Goal: Task Accomplishment & Management: Contribute content

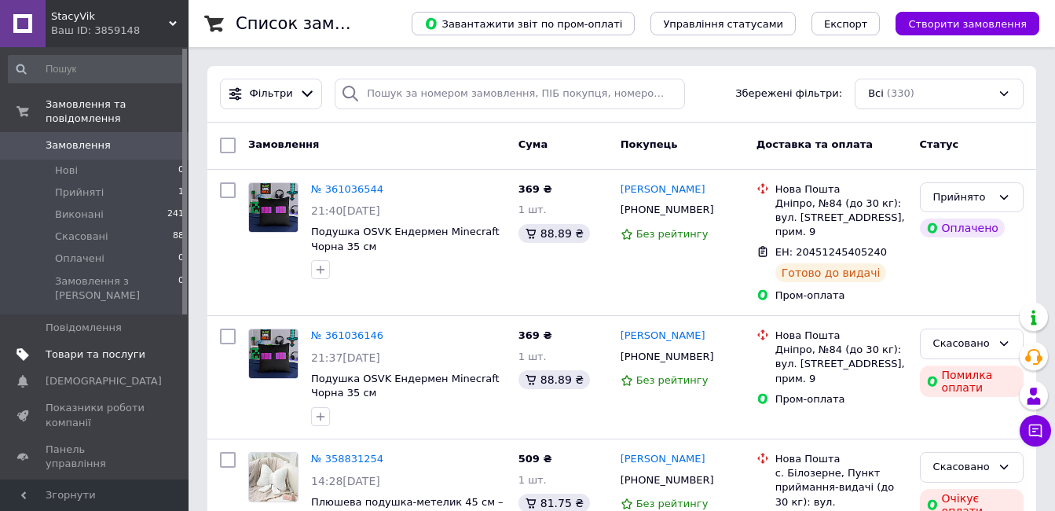
click at [95, 347] on span "Товари та послуги" at bounding box center [96, 354] width 100 height 14
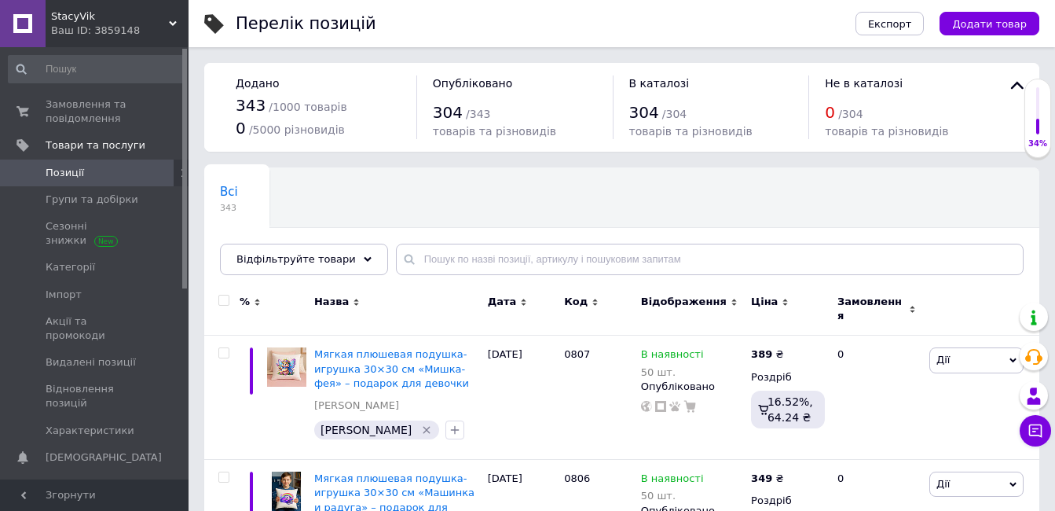
click at [975, 29] on span "Додати товар" at bounding box center [989, 24] width 75 height 12
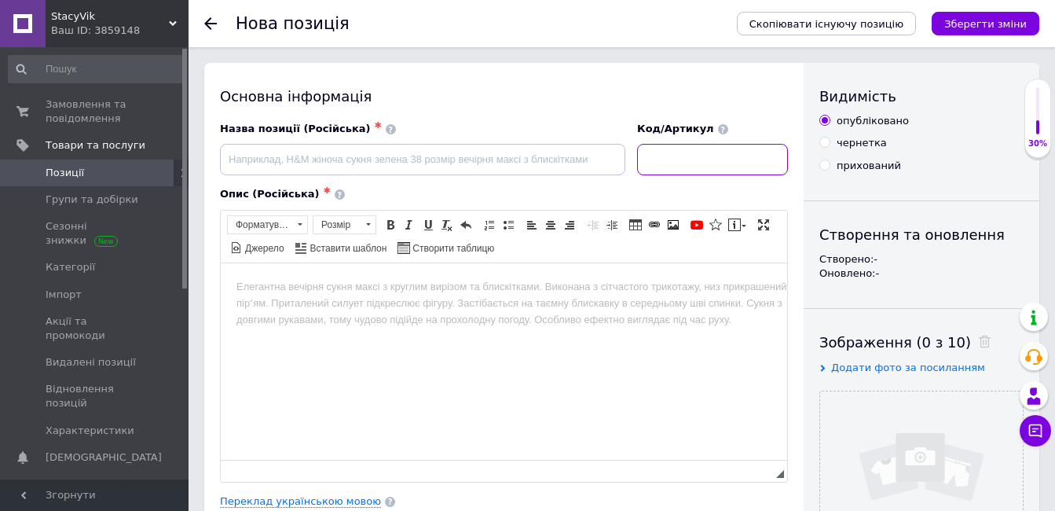
click at [775, 161] on input at bounding box center [712, 159] width 151 height 31
type input "0808"
click at [878, 457] on input "file" at bounding box center [921, 492] width 203 height 203
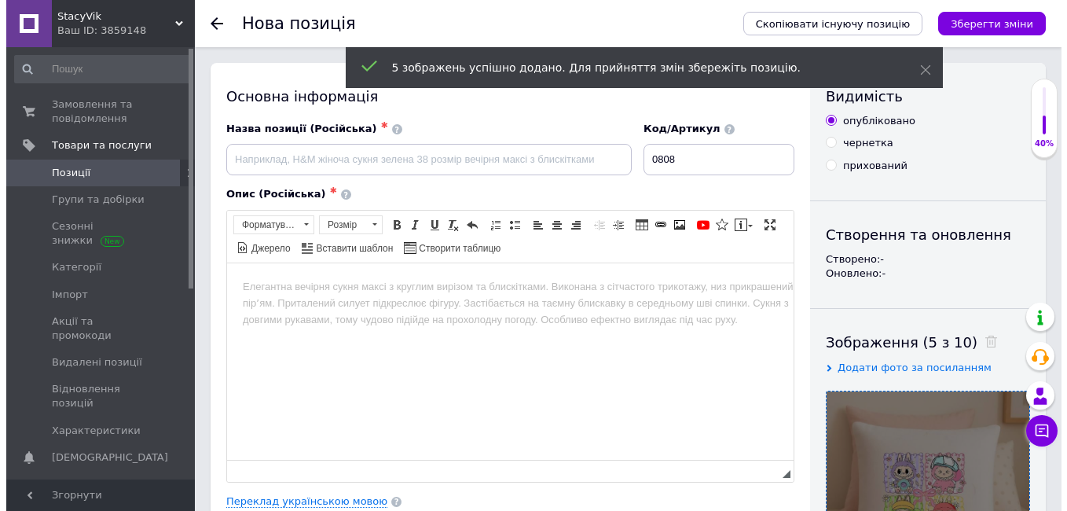
scroll to position [157, 0]
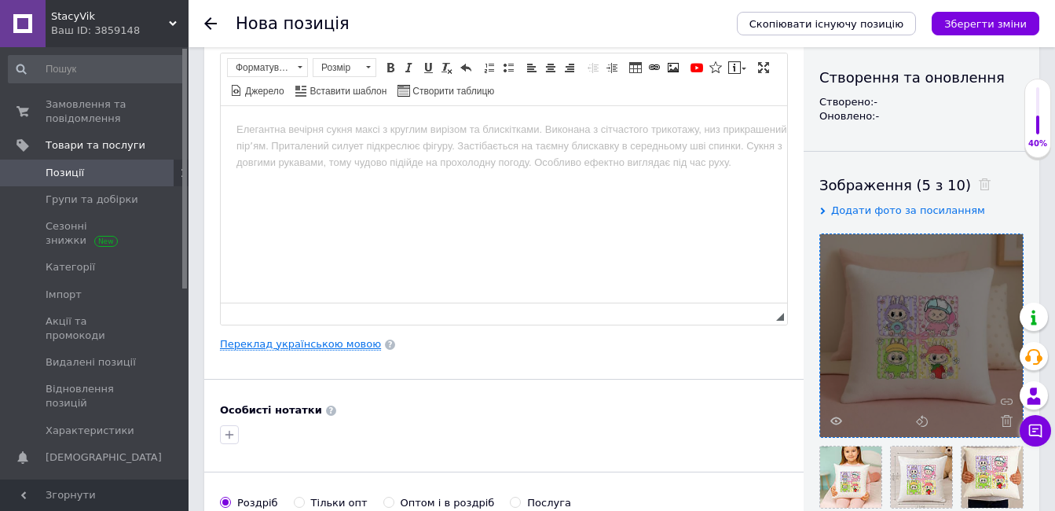
click at [355, 343] on link "Переклад українською мовою" at bounding box center [300, 344] width 161 height 13
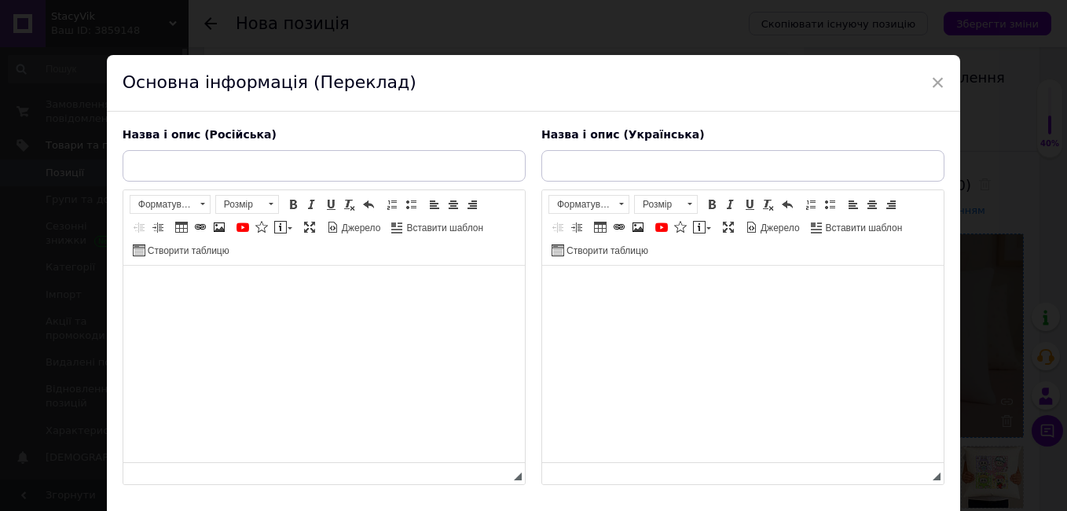
scroll to position [0, 0]
click at [438, 158] on input "text" at bounding box center [324, 165] width 403 height 31
paste input "Мягкая плюшевая подушка-игрушка Labubu 30×30 см – подарок детям и фанатам Pop M…"
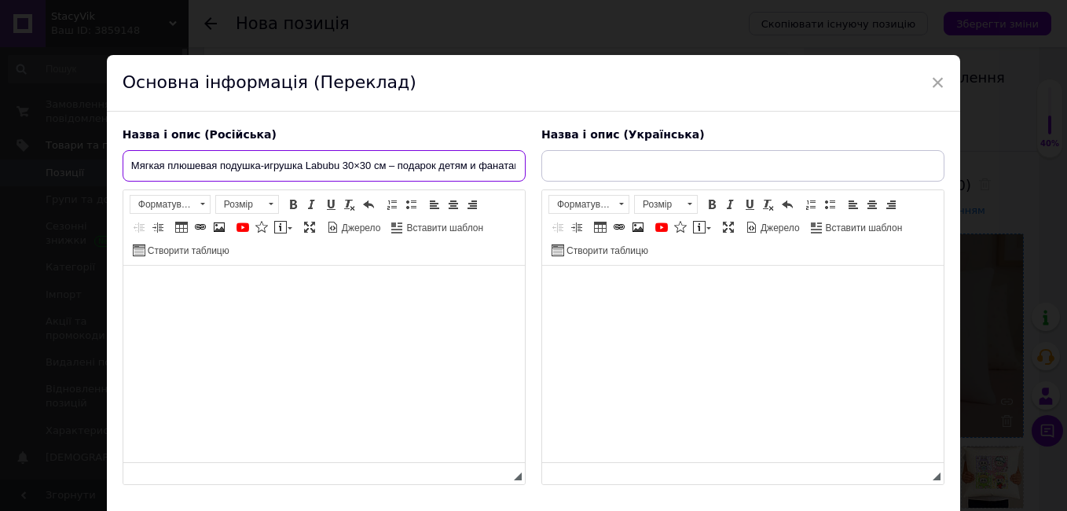
scroll to position [0, 52]
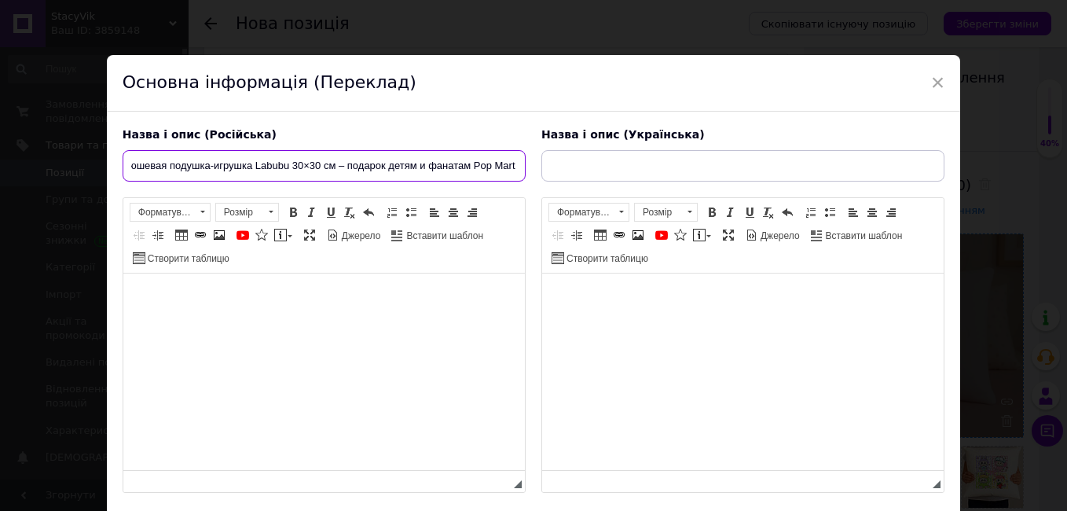
type input "Мягкая плюшевая подушка-игрушка Labubu 30×30 см – подарок детям и фанатам Pop M…"
click at [486, 321] on html at bounding box center [324, 297] width 402 height 48
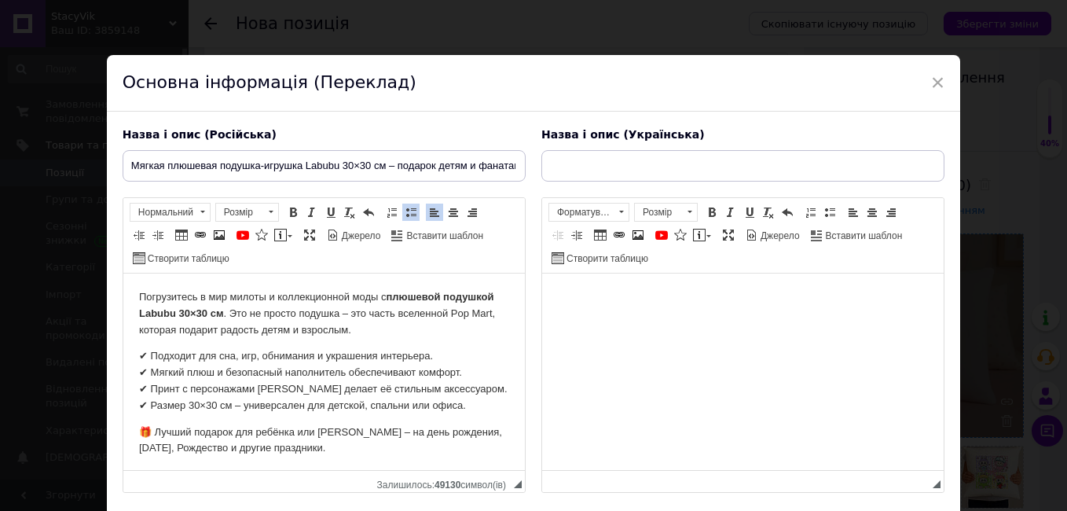
scroll to position [333, 0]
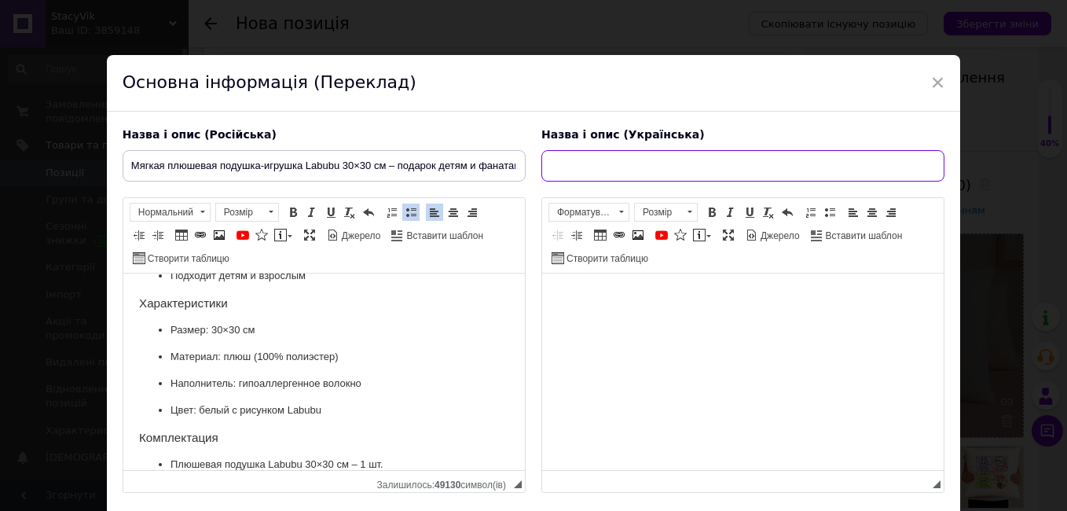
click at [786, 162] on input "text" at bounding box center [742, 165] width 403 height 31
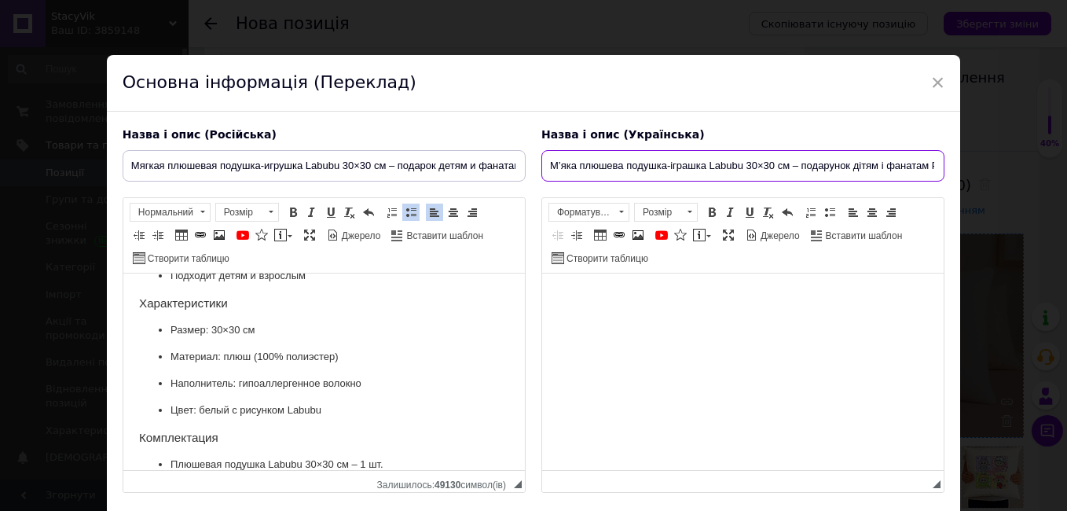
scroll to position [0, 40]
type input "М’яка плюшева подушка-іграшка Labubu 30×30 см – подарунок дітям і фанатам Pop M…"
click at [814, 312] on html at bounding box center [742, 297] width 402 height 48
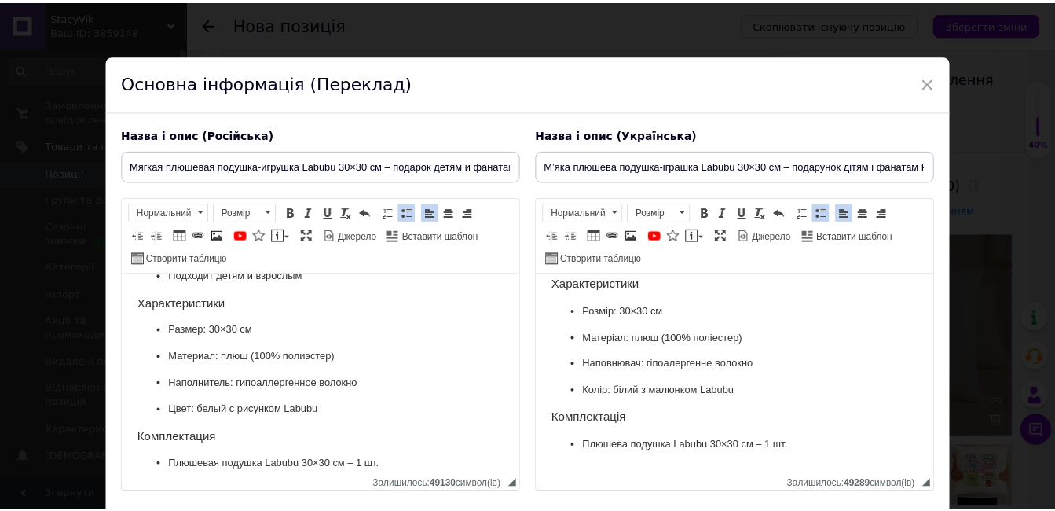
scroll to position [112, 0]
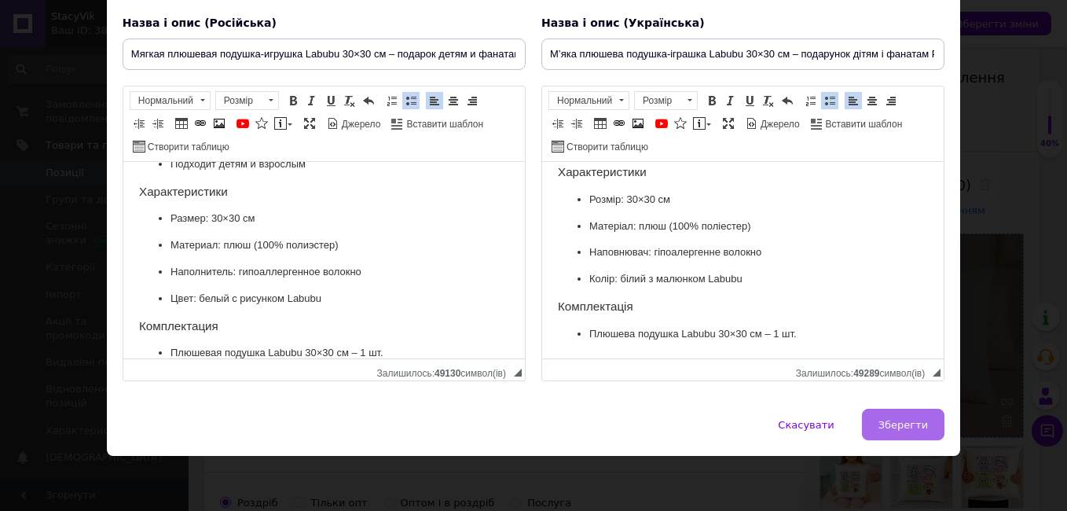
click at [922, 421] on span "Зберегти" at bounding box center [904, 425] width 50 height 12
type input "Мягкая плюшевая подушка-игрушка Labubu 30×30 см – подарок детям и фанатам Pop M…"
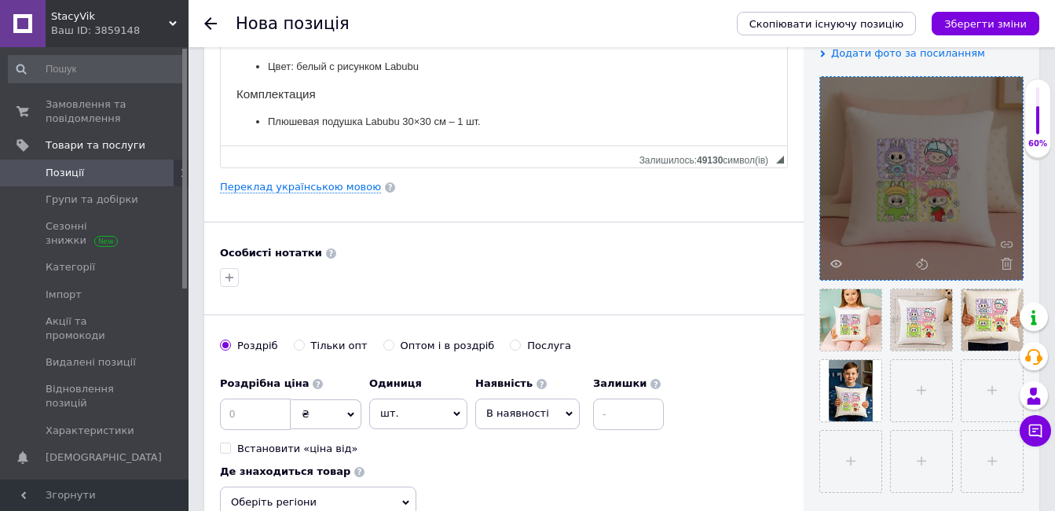
scroll to position [471, 0]
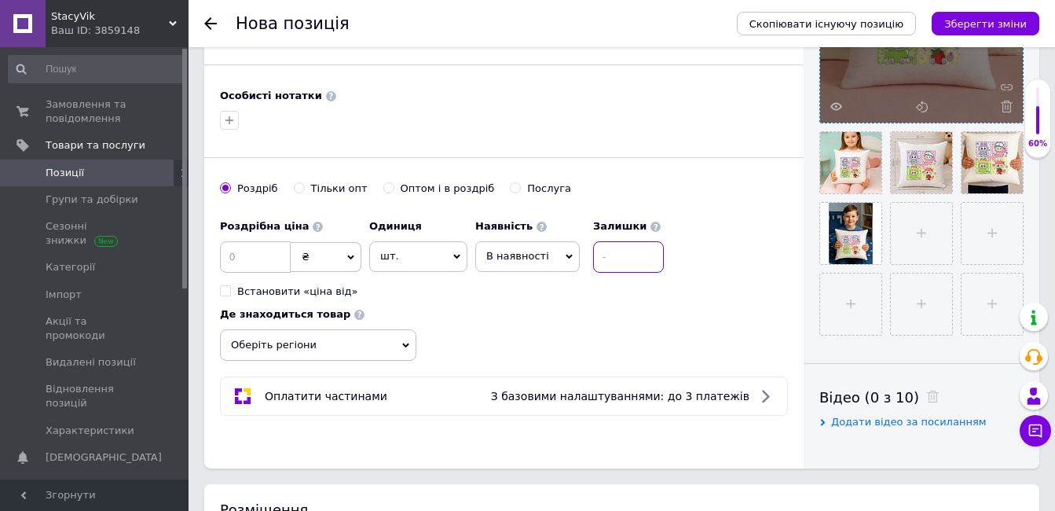
click at [622, 252] on input at bounding box center [628, 256] width 71 height 31
type input "50"
click at [269, 256] on input at bounding box center [255, 256] width 71 height 31
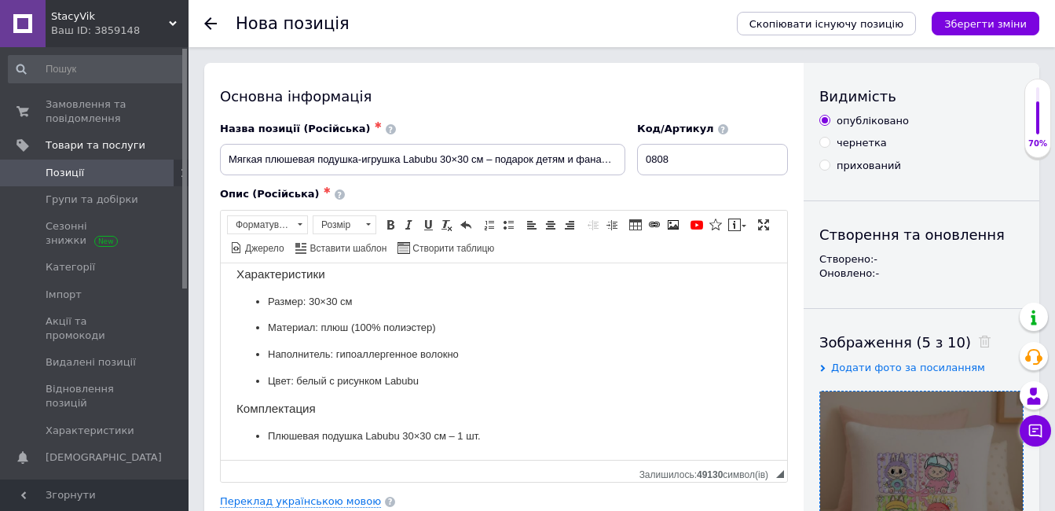
scroll to position [314, 0]
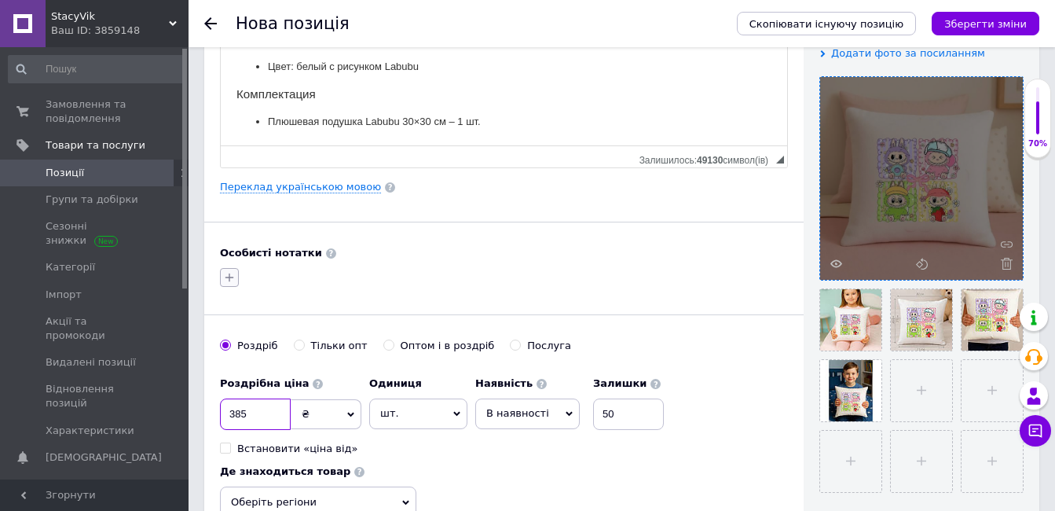
type input "385"
click at [231, 278] on icon "button" at bounding box center [229, 277] width 13 height 13
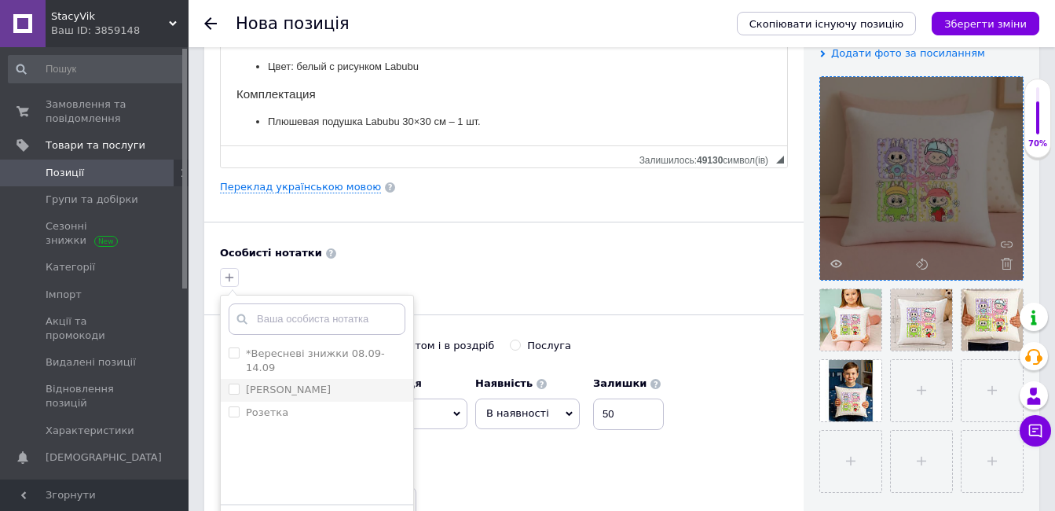
click at [234, 383] on input "[PERSON_NAME]" at bounding box center [234, 388] width 10 height 10
checkbox input "true"
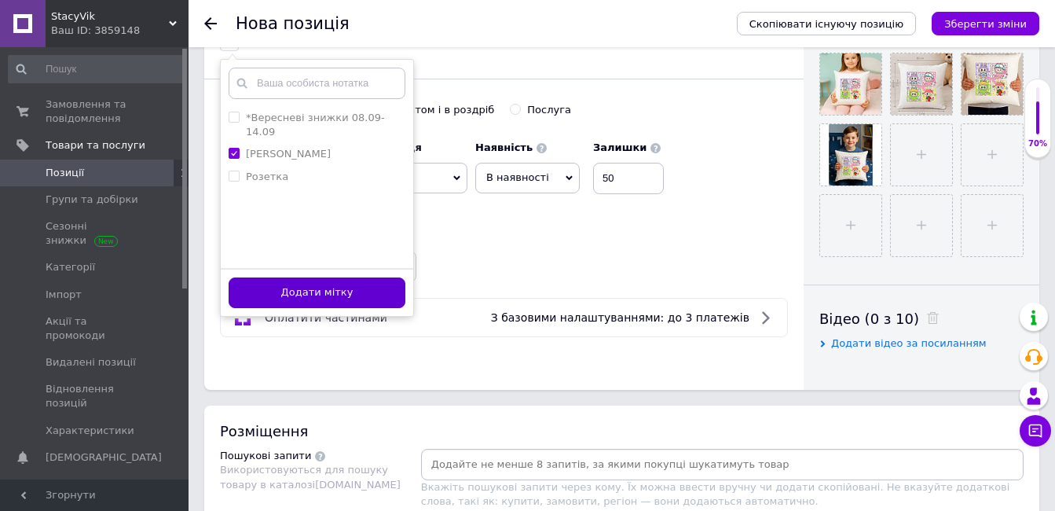
click at [306, 299] on button "Додати мітку" at bounding box center [317, 292] width 177 height 31
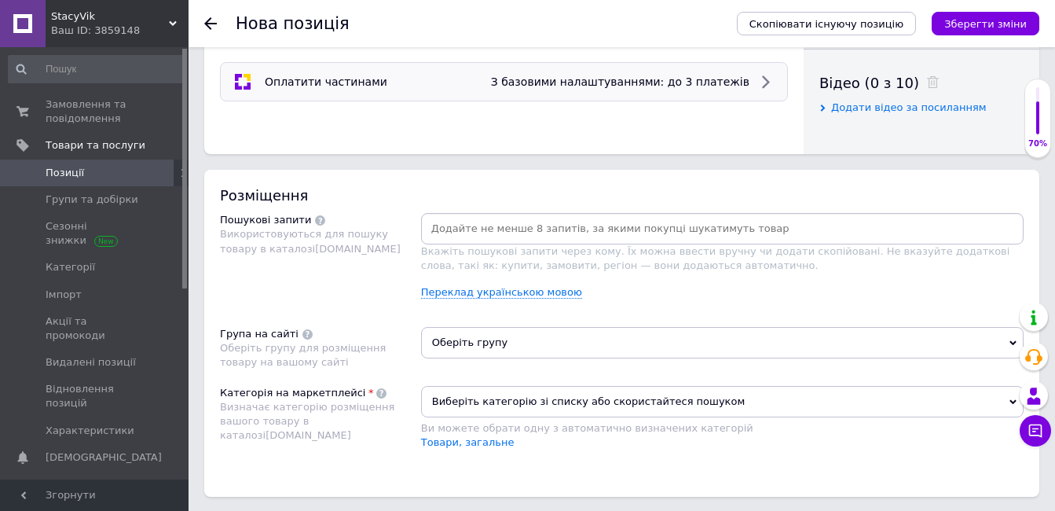
scroll to position [864, 0]
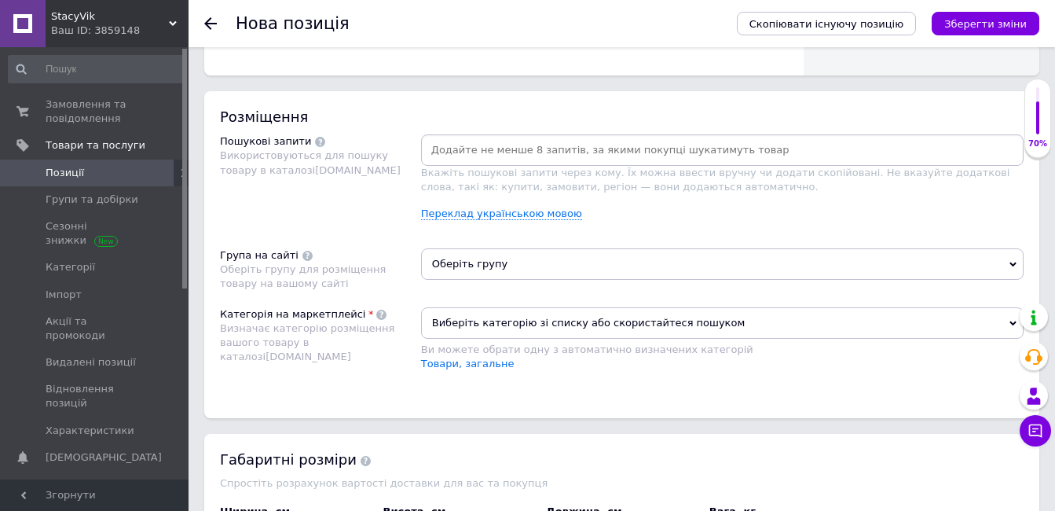
click at [602, 159] on input at bounding box center [722, 150] width 596 height 24
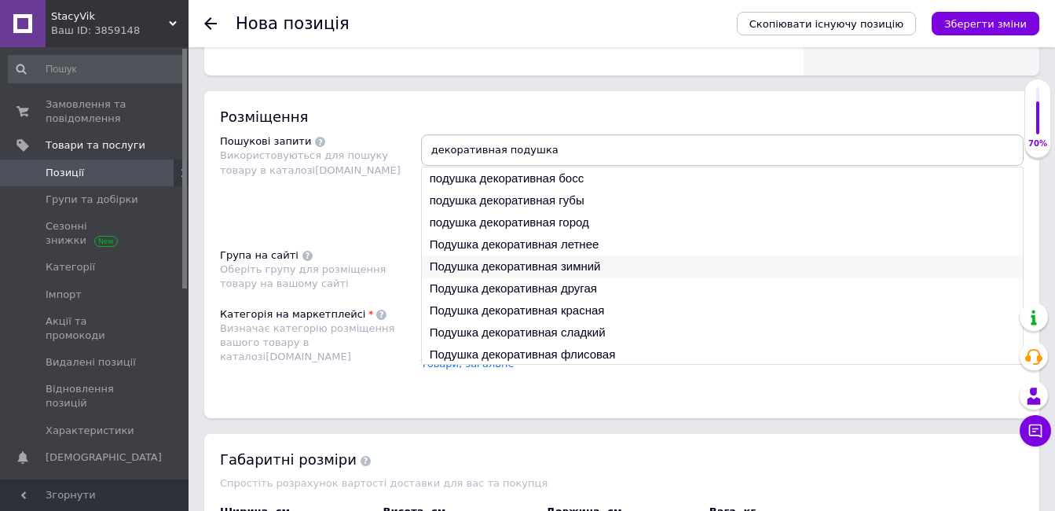
type input "декоративная подушка"
click at [573, 259] on li "Подушка декоративная зимний" at bounding box center [722, 266] width 601 height 22
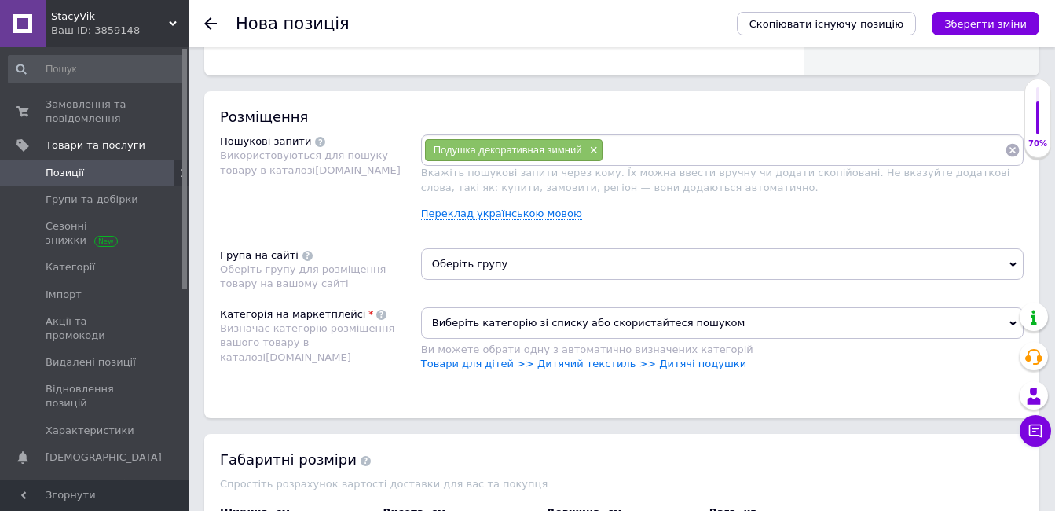
click at [662, 154] on input at bounding box center [805, 150] width 402 height 24
click at [563, 365] on link "Товари для дітей >> Дитячий текстиль >> Дитячі подушки" at bounding box center [583, 364] width 325 height 12
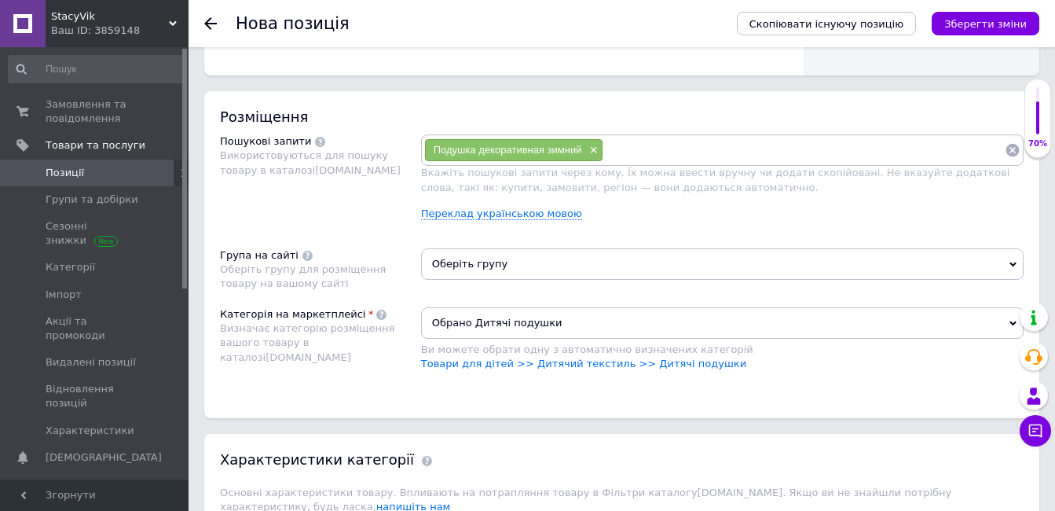
click at [664, 152] on input at bounding box center [805, 150] width 402 height 24
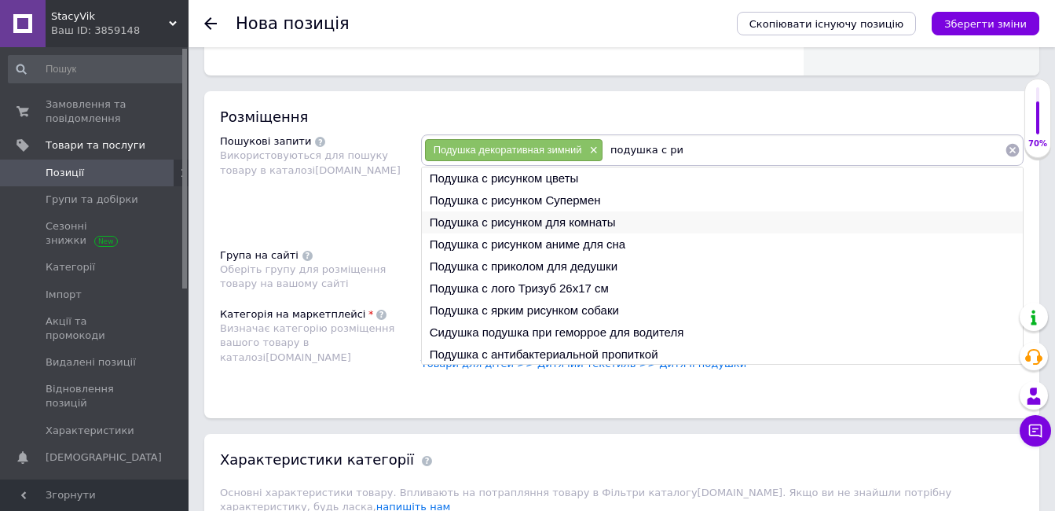
type input "подушка с ри"
click at [621, 222] on li "Подушка с рисунком для комнаты" at bounding box center [722, 222] width 601 height 22
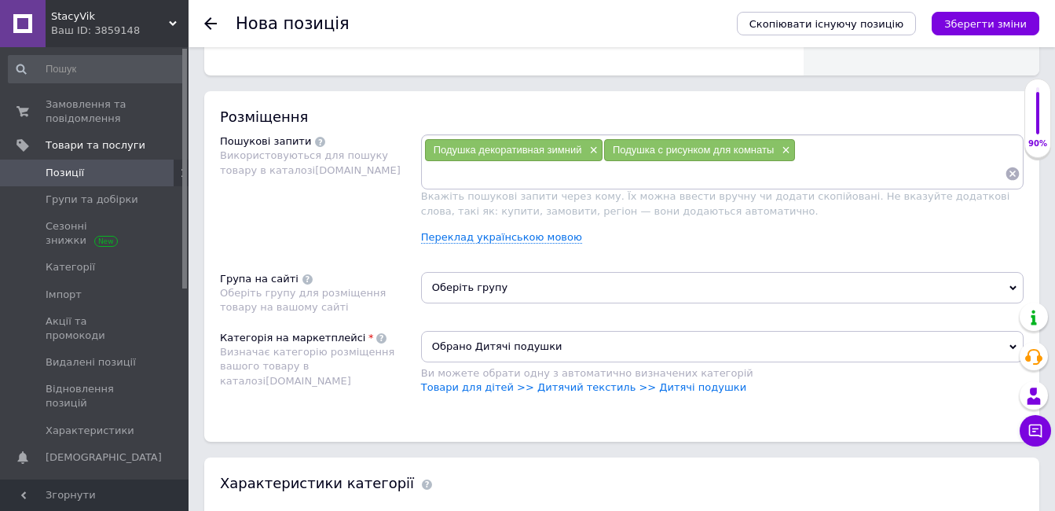
scroll to position [943, 0]
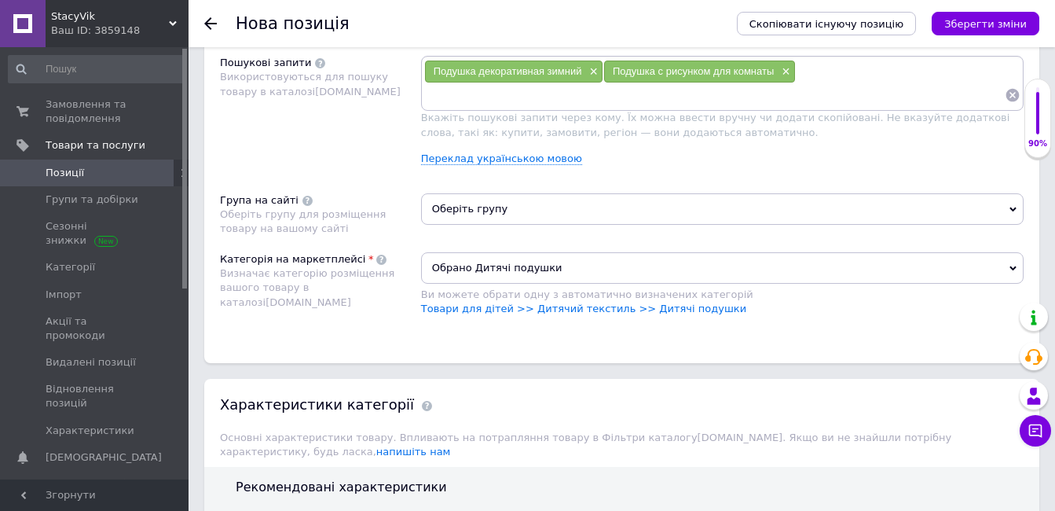
click at [585, 217] on span "Оберіть групу" at bounding box center [722, 208] width 603 height 31
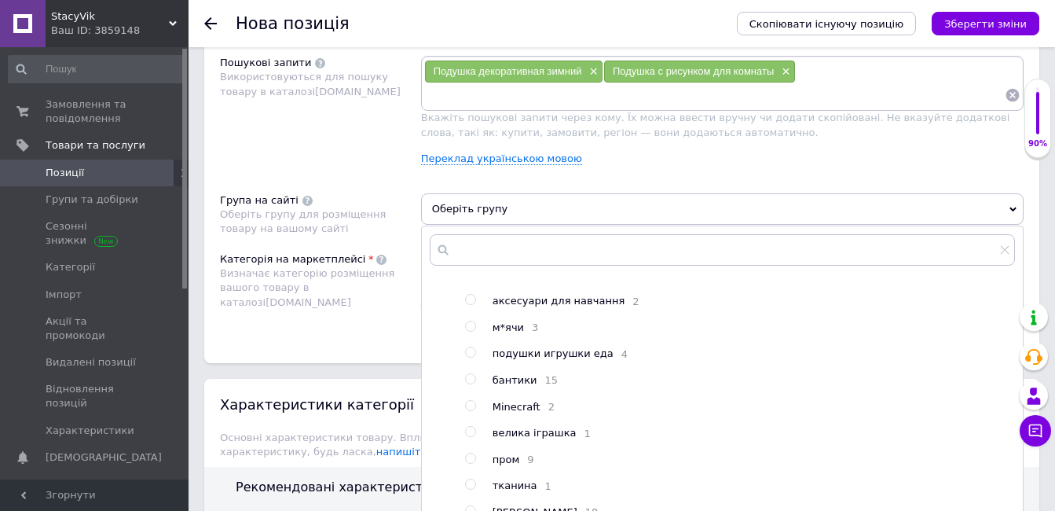
scroll to position [1022, 0]
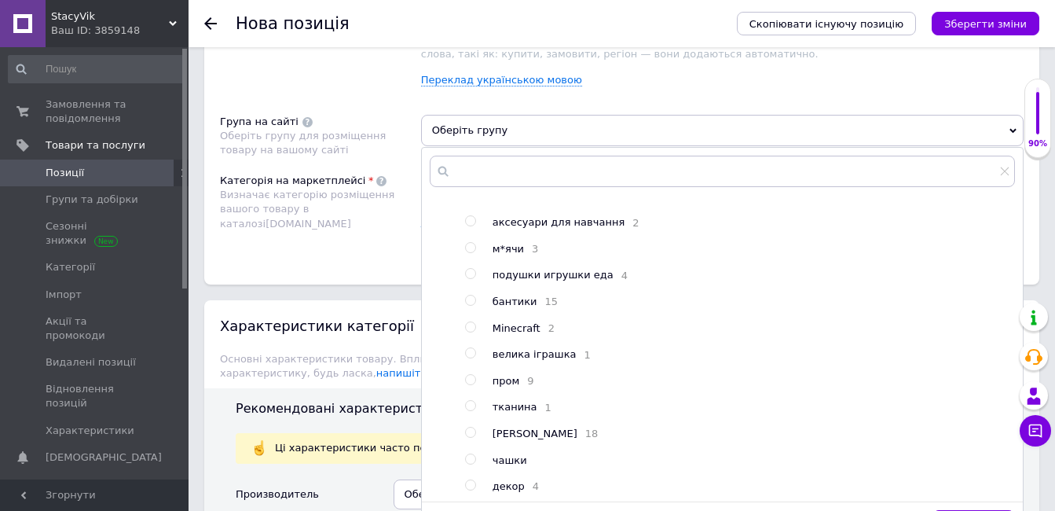
click at [471, 430] on input "radio" at bounding box center [470, 432] width 10 height 10
radio input "true"
click at [385, 288] on div "Основна інформація Назва позиції (Російська) ✱ Мягкая плюшевая подушка-игрушка …" at bounding box center [622, 238] width 867 height 2394
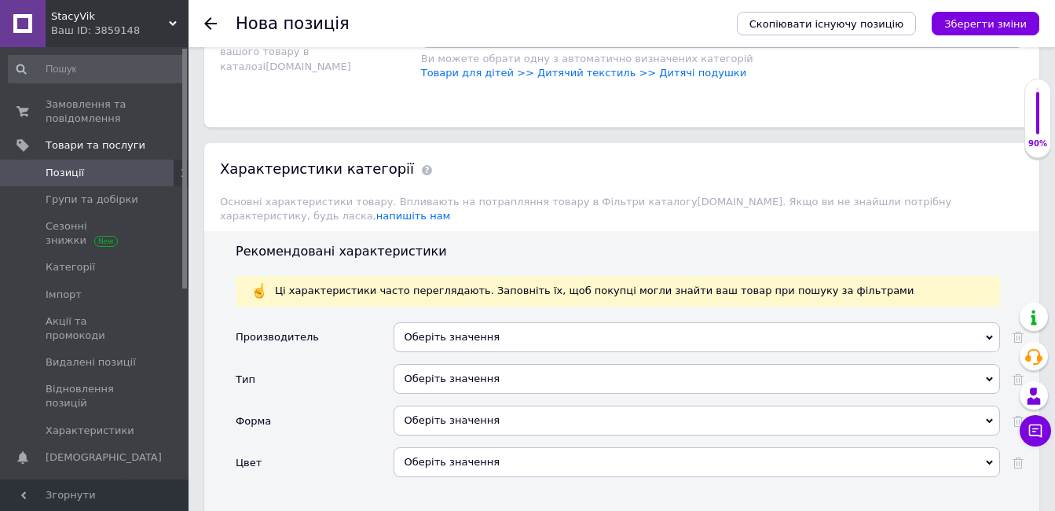
scroll to position [1257, 0]
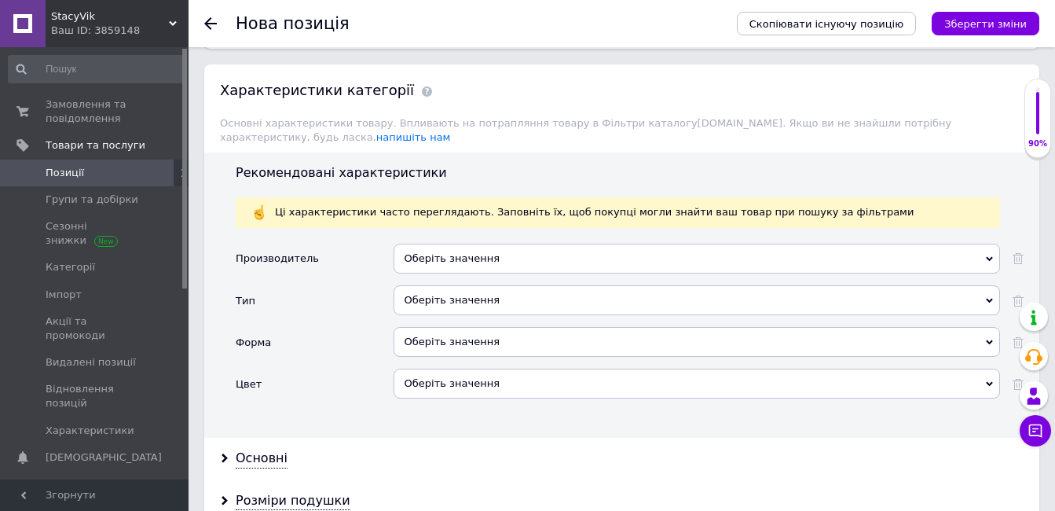
click at [475, 250] on div "Оберіть значення" at bounding box center [697, 259] width 607 height 30
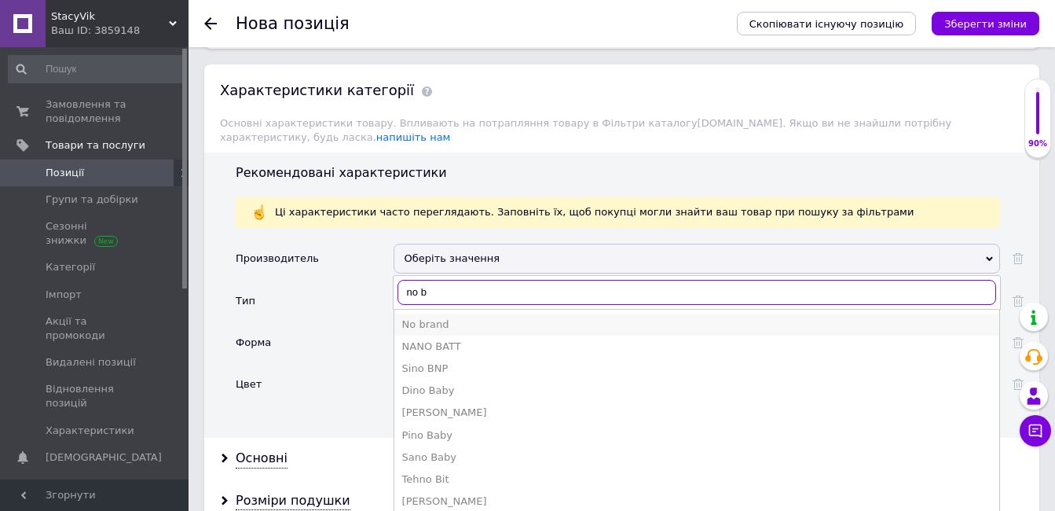
type input "no b"
click at [477, 317] on div "No brand" at bounding box center [696, 324] width 589 height 14
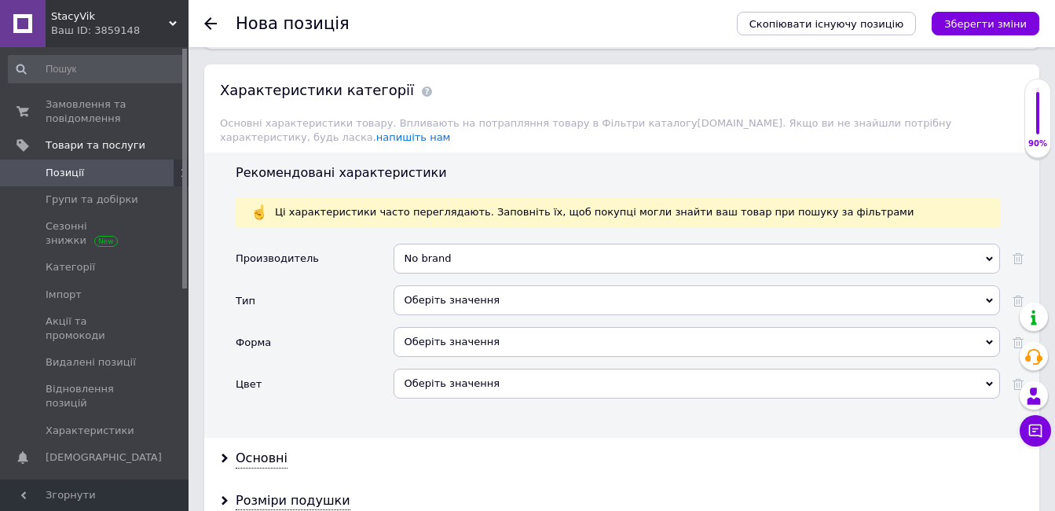
click at [476, 285] on div "Оберіть значення" at bounding box center [697, 300] width 607 height 30
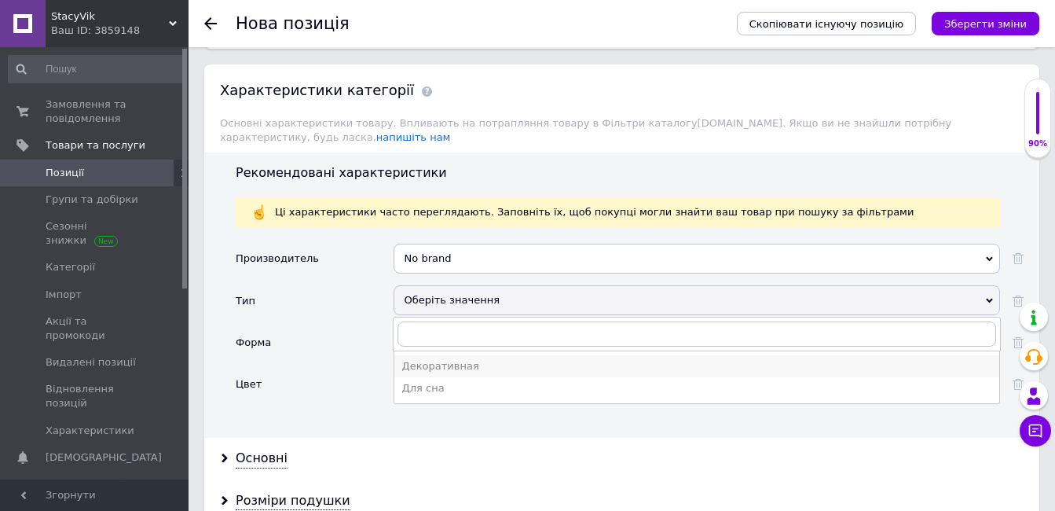
click at [471, 361] on li "Декоративная" at bounding box center [696, 366] width 605 height 22
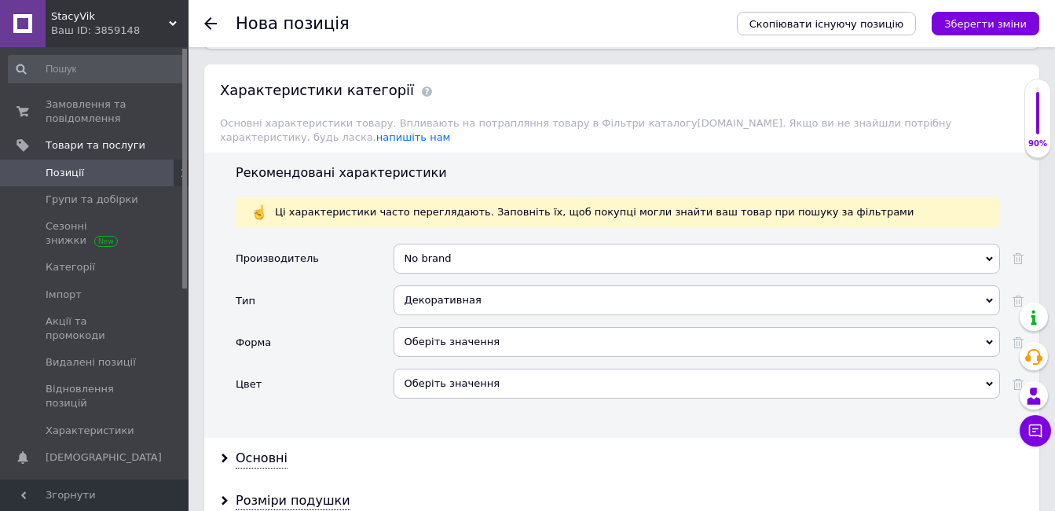
click at [479, 332] on div "Оберіть значення" at bounding box center [697, 342] width 607 height 30
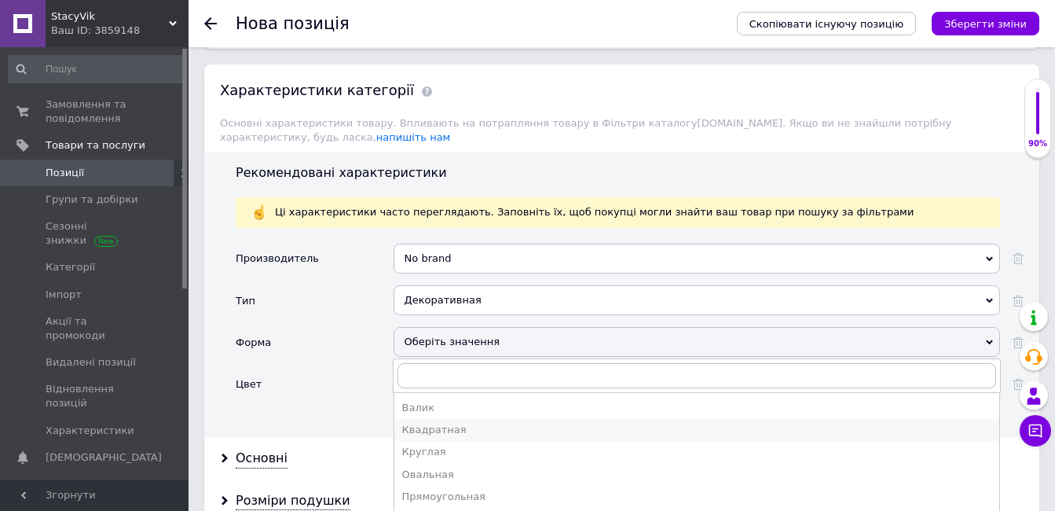
click at [451, 423] on div "Квадратная" at bounding box center [696, 430] width 589 height 14
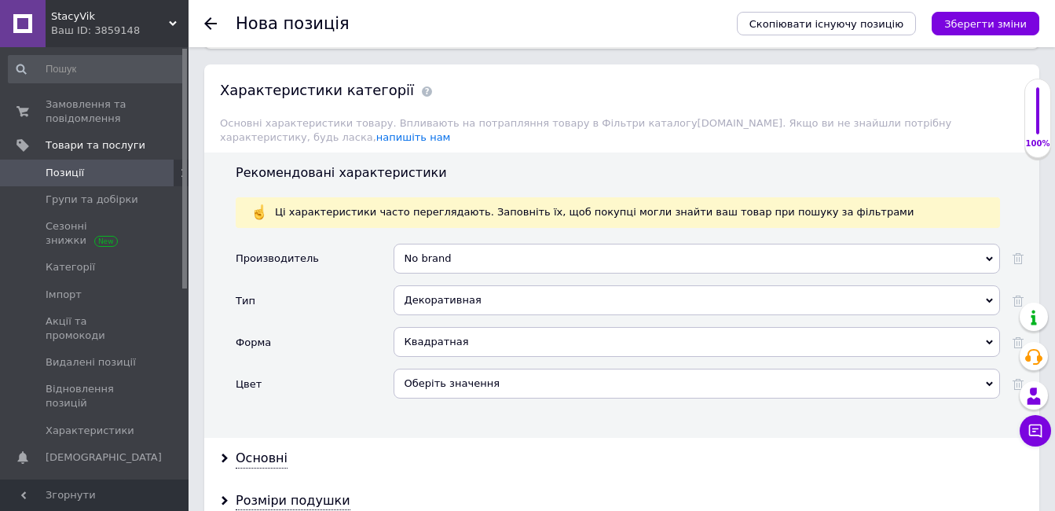
scroll to position [1336, 0]
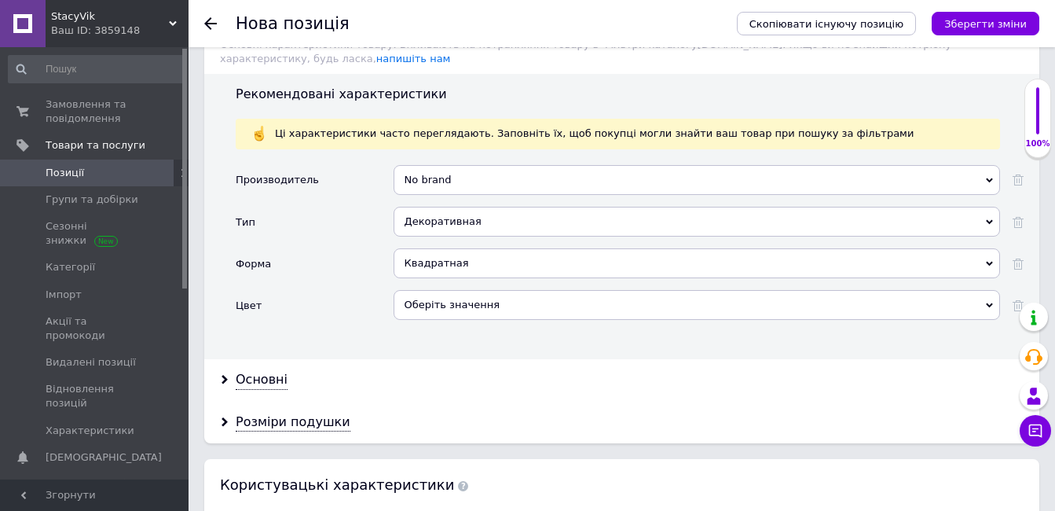
click at [457, 297] on div "Оберіть значення" at bounding box center [697, 305] width 607 height 30
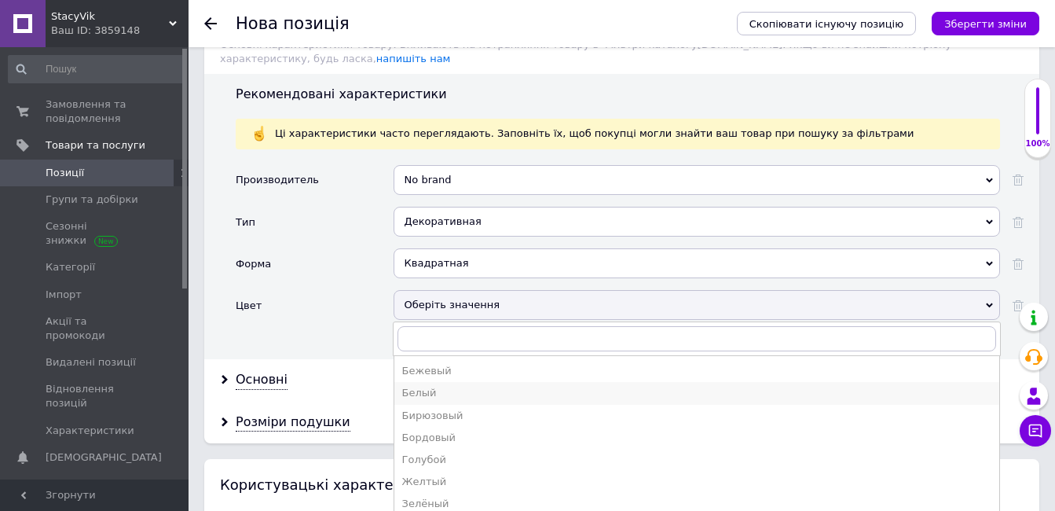
click at [444, 386] on div "Белый" at bounding box center [696, 393] width 589 height 14
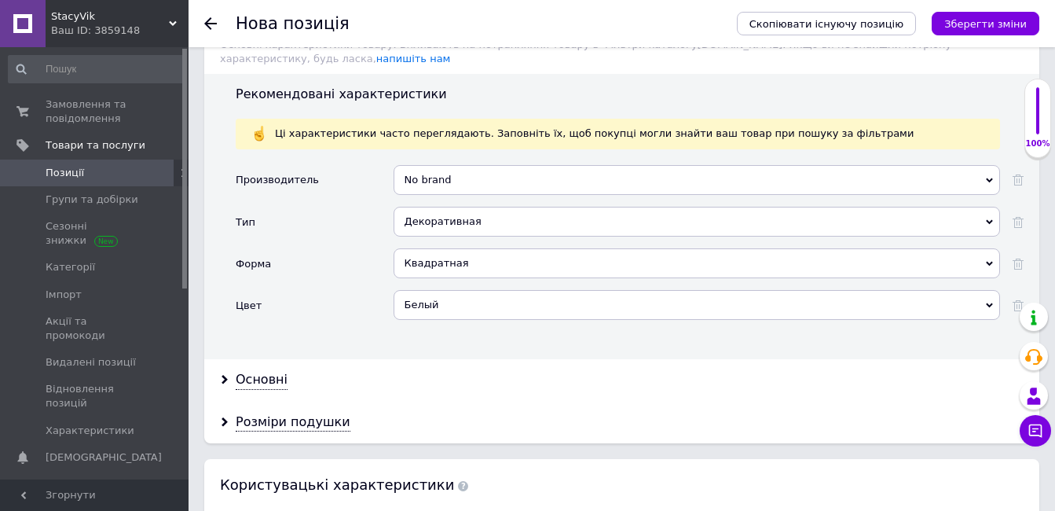
scroll to position [1493, 0]
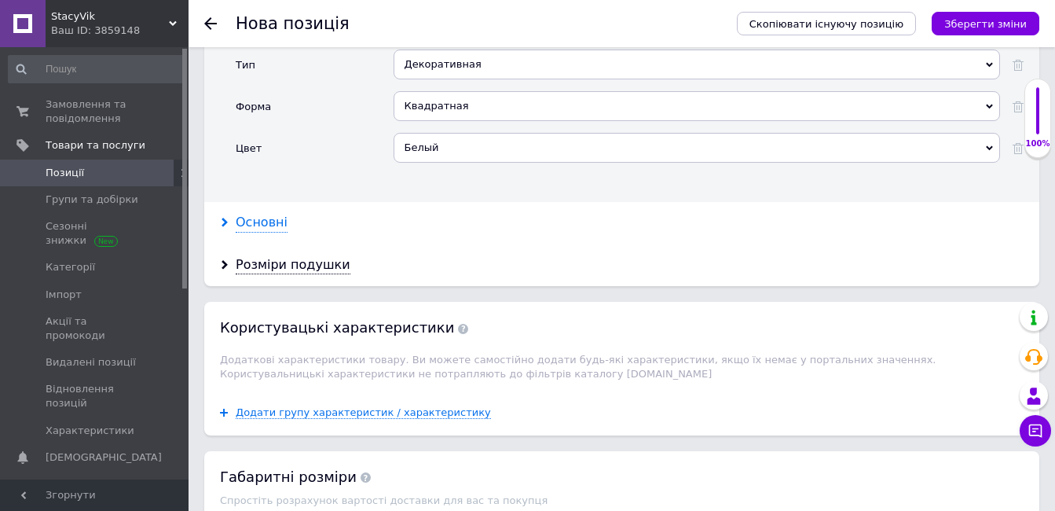
click at [269, 214] on div "Основні" at bounding box center [262, 223] width 52 height 18
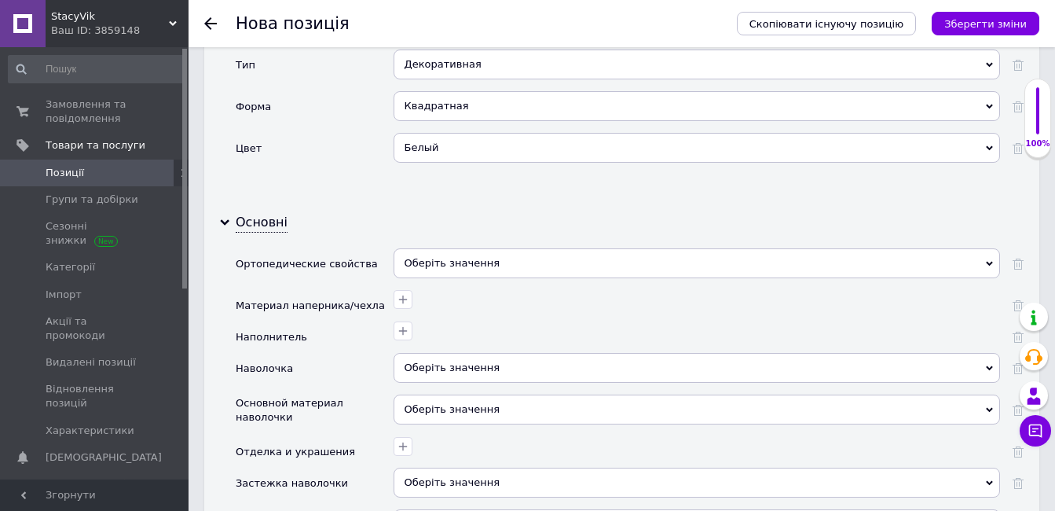
click at [572, 253] on span "Оберіть значення" at bounding box center [697, 263] width 607 height 30
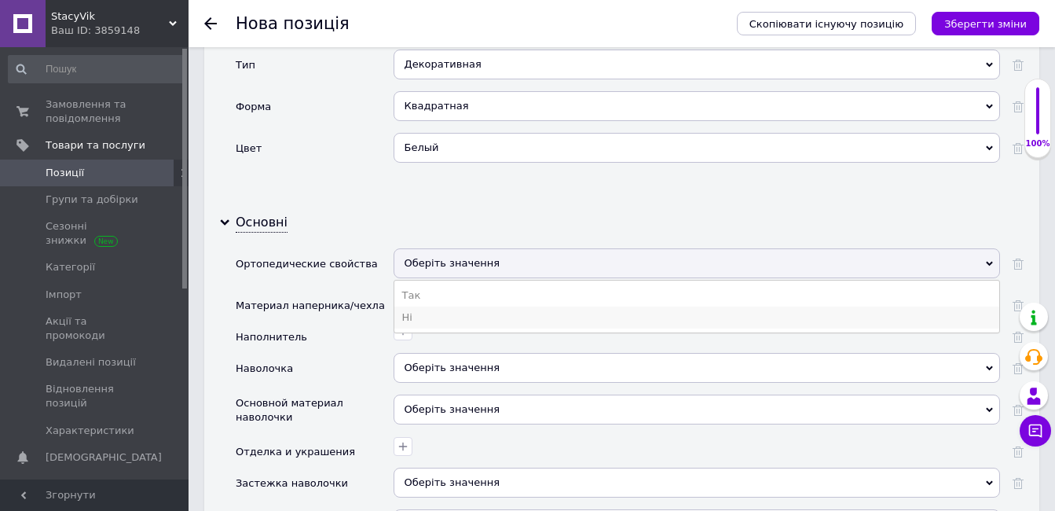
click at [532, 306] on li "Ні" at bounding box center [696, 317] width 605 height 22
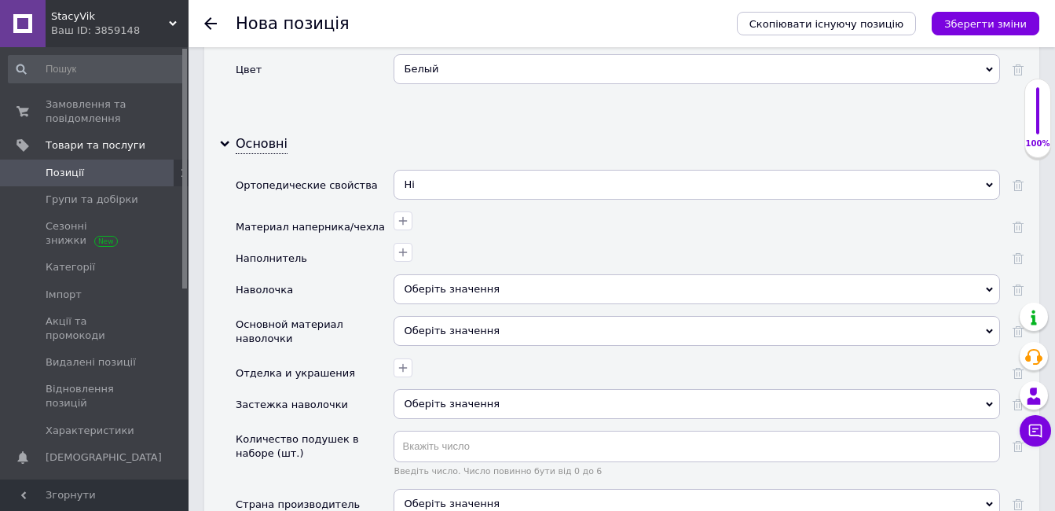
scroll to position [1650, 0]
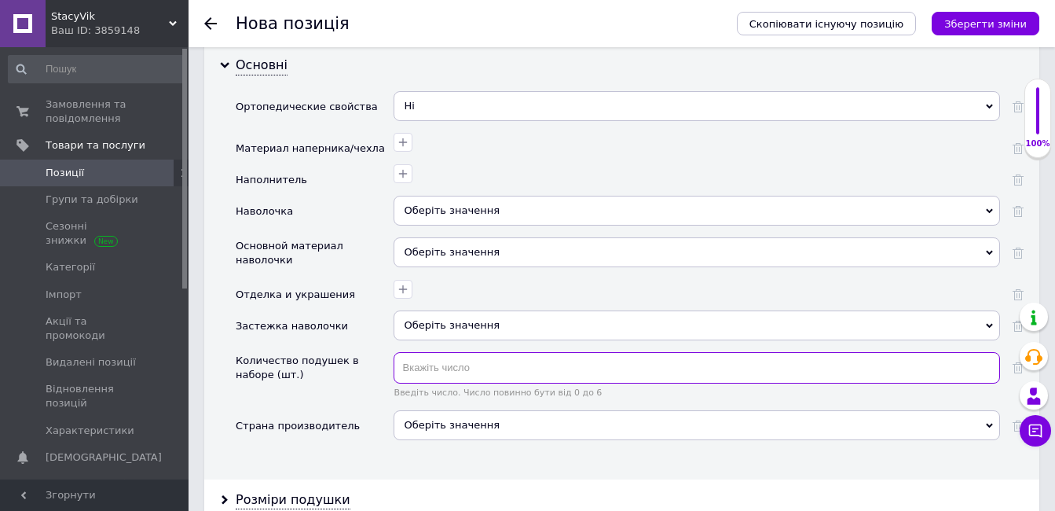
click at [475, 353] on input "text" at bounding box center [697, 367] width 607 height 31
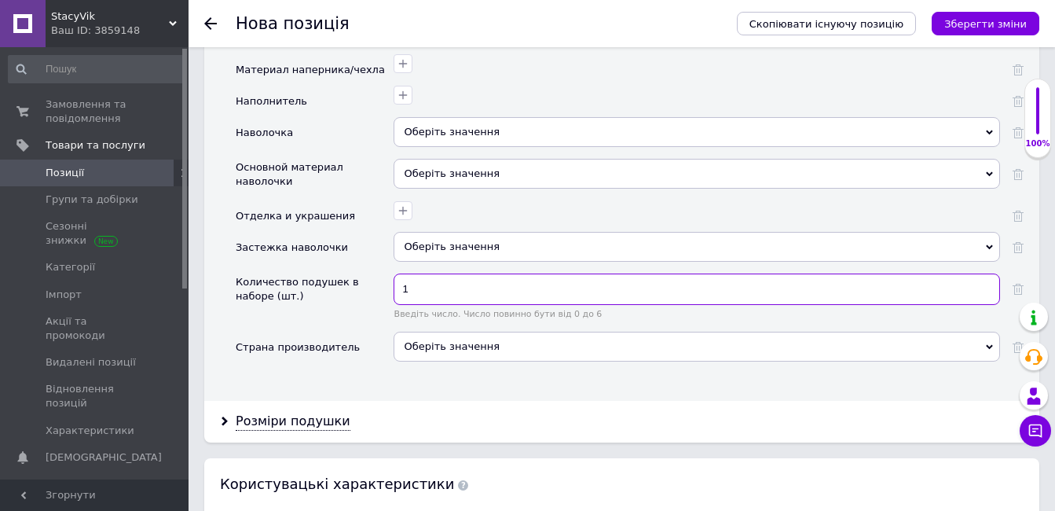
scroll to position [1886, 0]
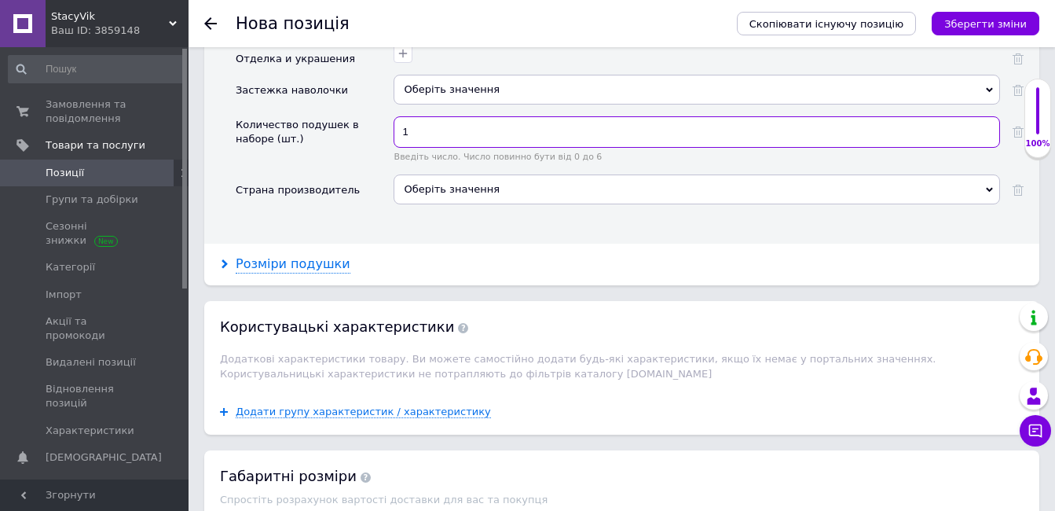
type input "1"
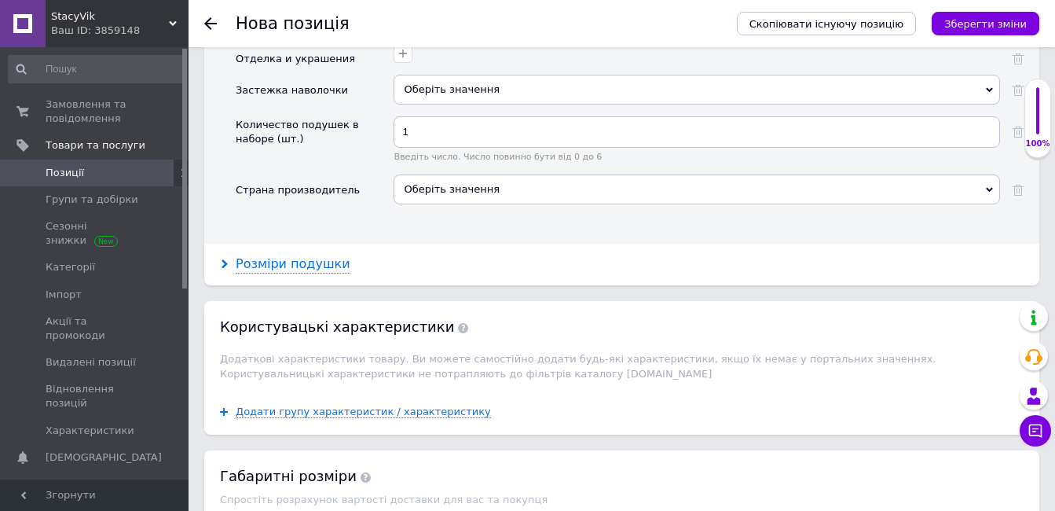
click at [332, 255] on div "Розміри подушки" at bounding box center [293, 264] width 115 height 18
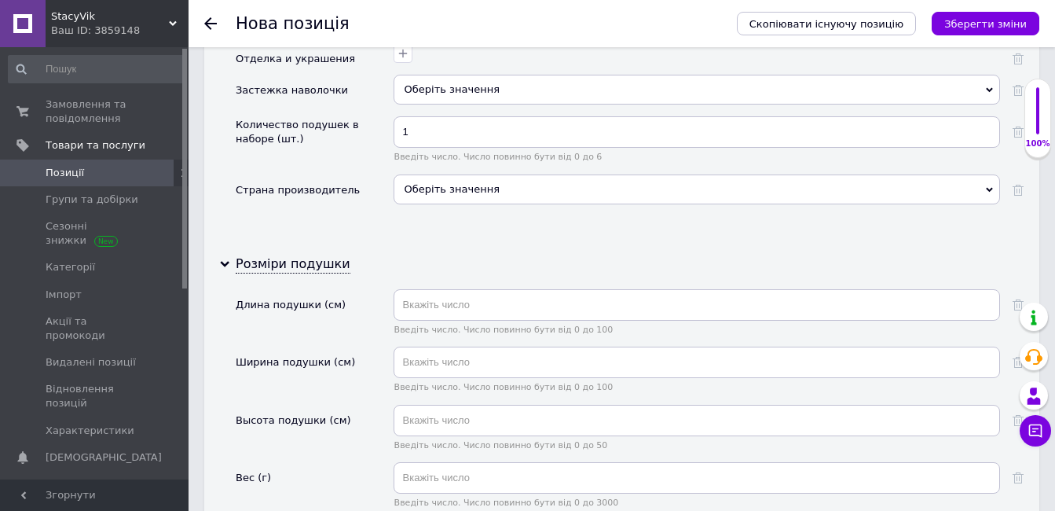
scroll to position [1965, 0]
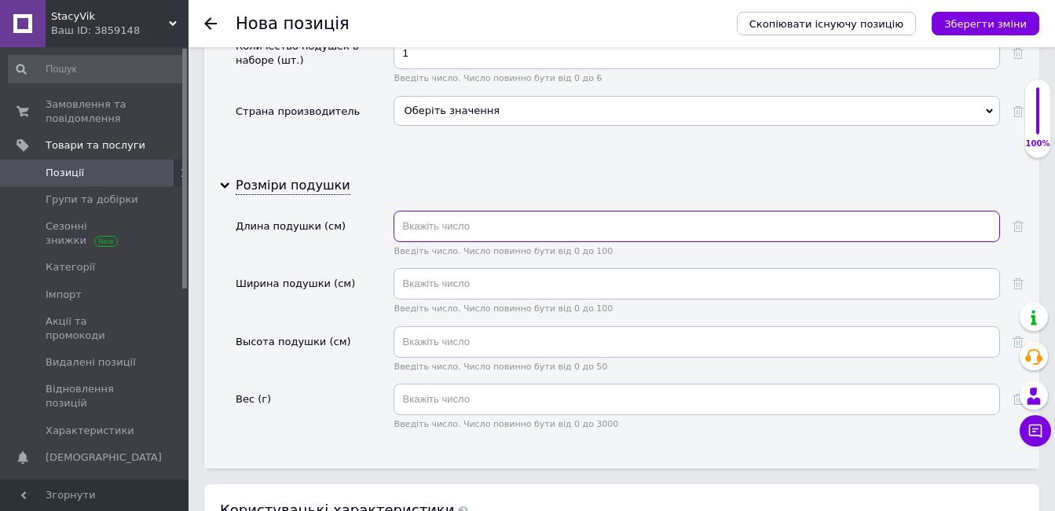
click at [501, 214] on input "text" at bounding box center [697, 226] width 607 height 31
type input "30"
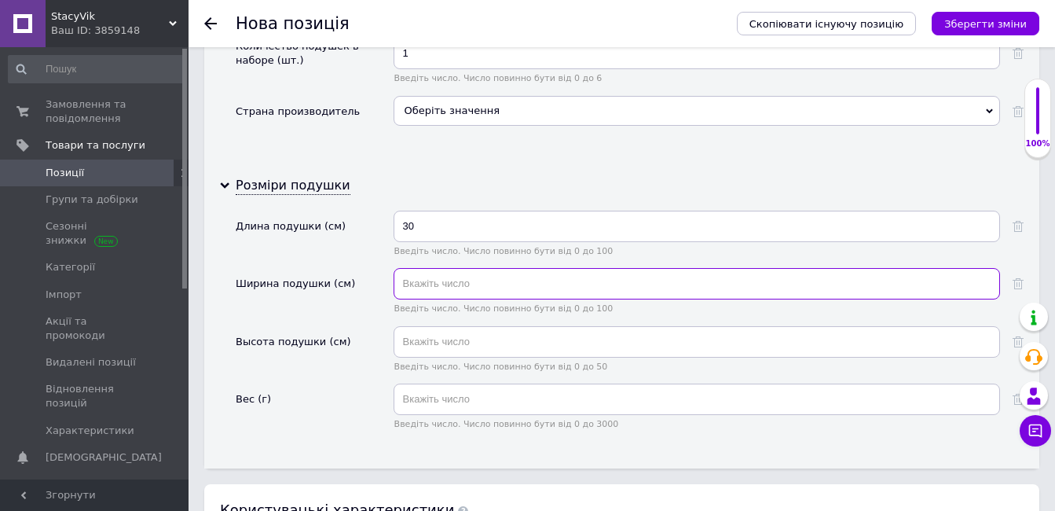
click at [474, 270] on input "text" at bounding box center [697, 283] width 607 height 31
type input "30"
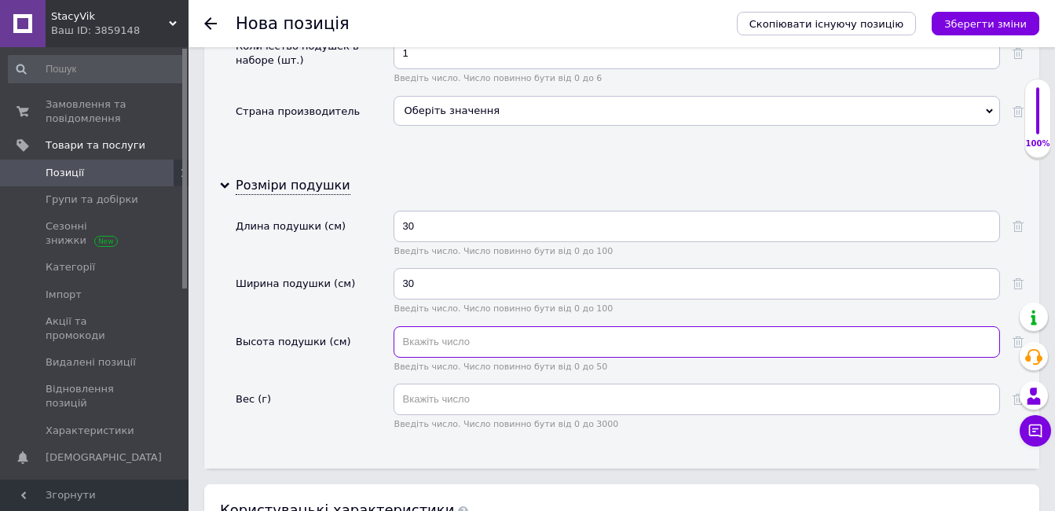
click at [460, 326] on input "text" at bounding box center [697, 341] width 607 height 31
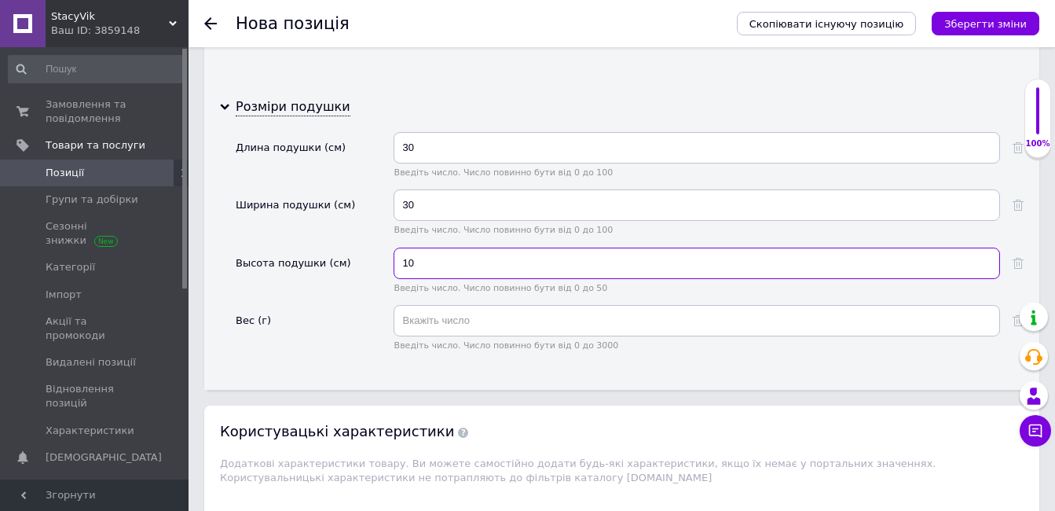
type input "10"
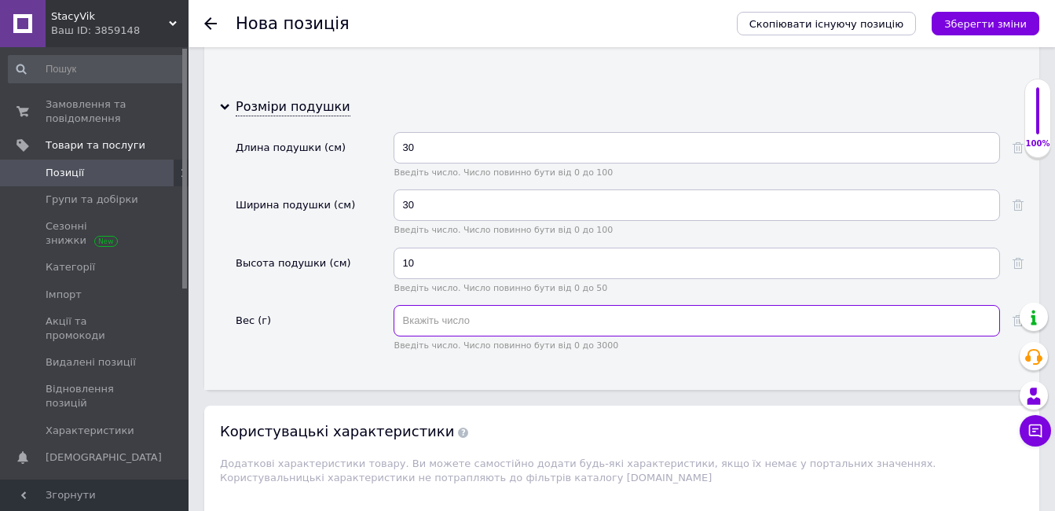
click at [488, 318] on input "text" at bounding box center [697, 320] width 607 height 31
type input "300"
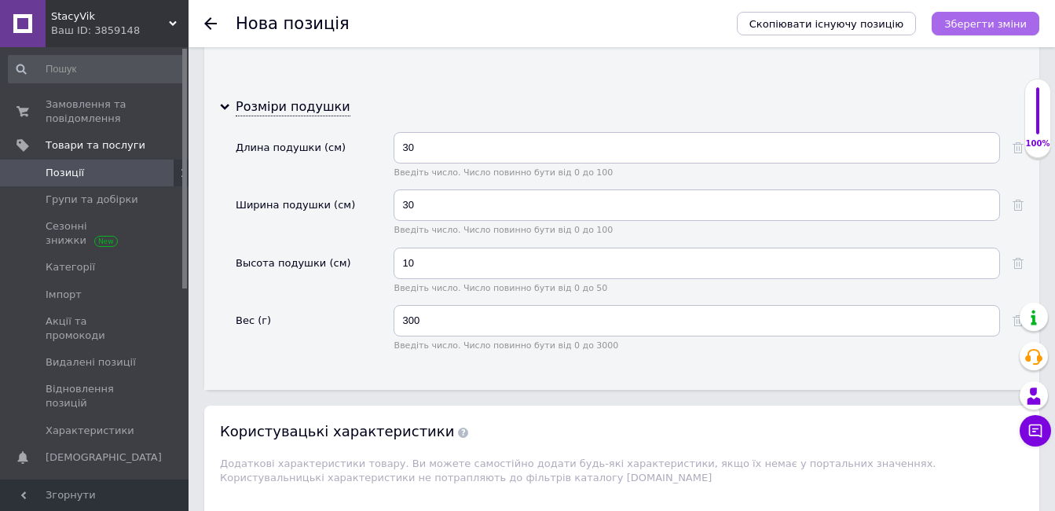
click at [978, 28] on icon "Зберегти зміни" at bounding box center [986, 24] width 83 height 12
